Goal: Information Seeking & Learning: Learn about a topic

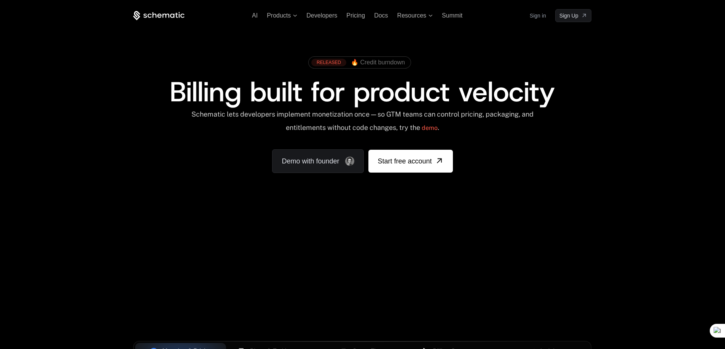
click at [233, 227] on div "AI Products Developers Pricing Docs Resources Summit Sign in Sign Up RELEASED 🔥…" at bounding box center [362, 114] width 725 height 228
click at [282, 18] on span "Products" at bounding box center [279, 15] width 24 height 7
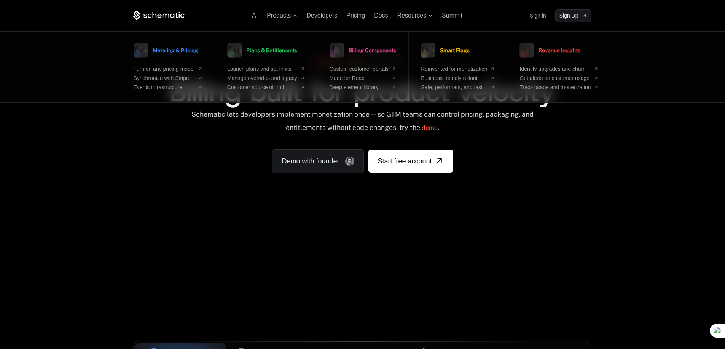
click at [259, 18] on ul "AI Products Metering & Pricing Turn on any pricing model Synchronize with Strip…" at bounding box center [357, 15] width 211 height 7
click at [255, 17] on span "AI" at bounding box center [255, 15] width 6 height 6
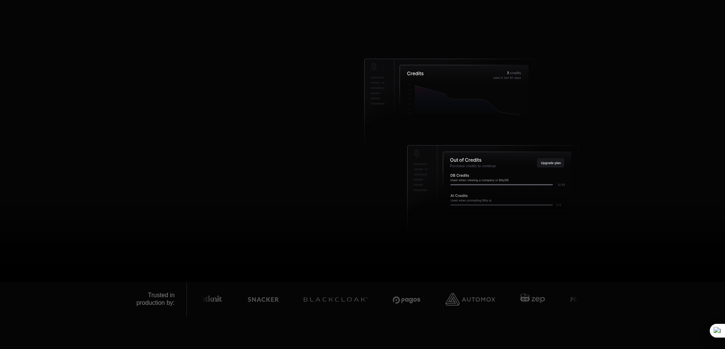
click at [255, 18] on span "AI" at bounding box center [255, 15] width 6 height 6
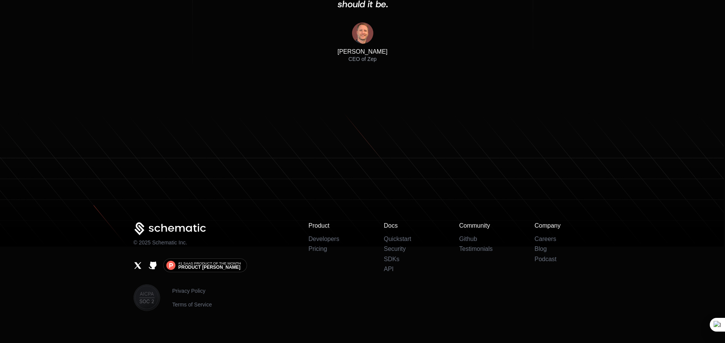
scroll to position [2478, 0]
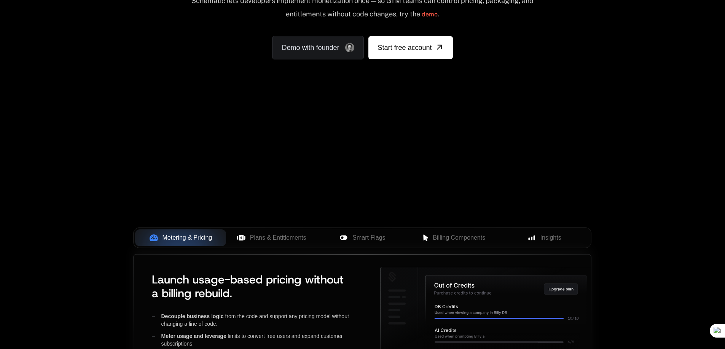
scroll to position [91, 0]
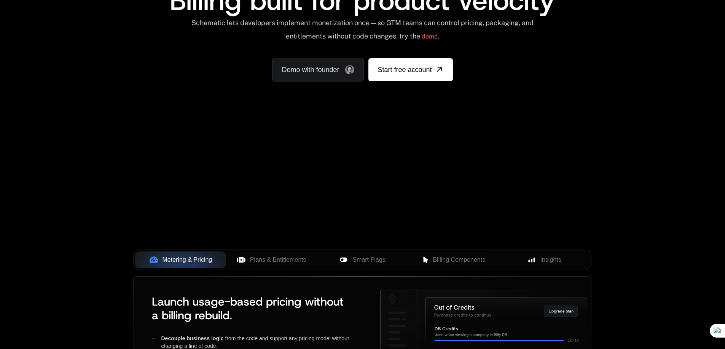
scroll to position [91, 0]
click at [265, 252] on button "Plans & Entitlements" at bounding box center [271, 259] width 91 height 17
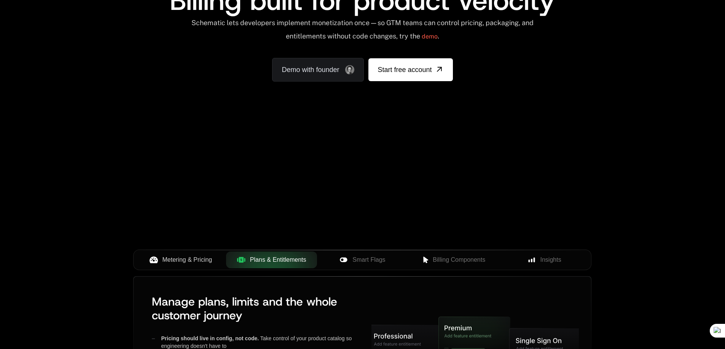
click at [168, 259] on span "Metering & Pricing" at bounding box center [188, 259] width 50 height 9
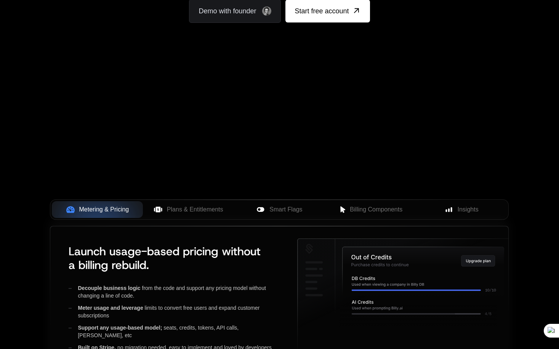
scroll to position [91, 0]
